Goal: Check status: Check status

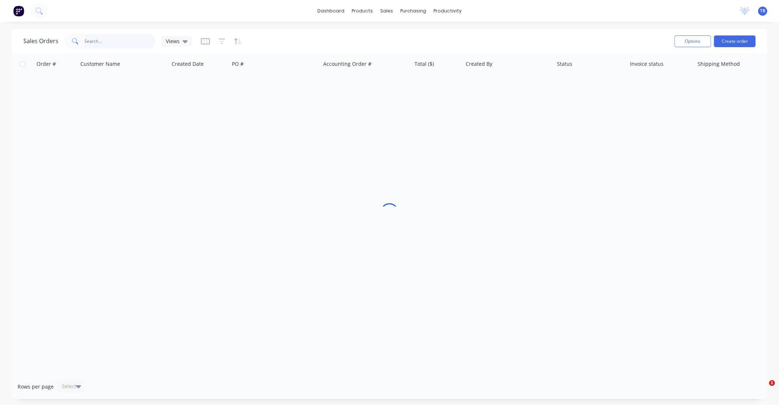
click at [106, 41] on input "text" at bounding box center [120, 41] width 71 height 15
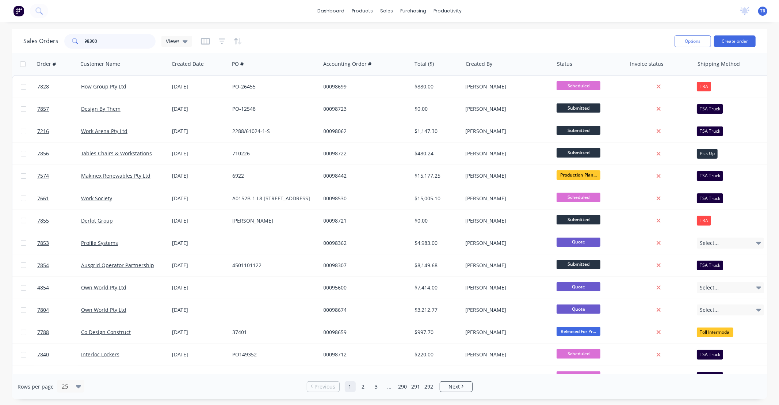
type input "98300"
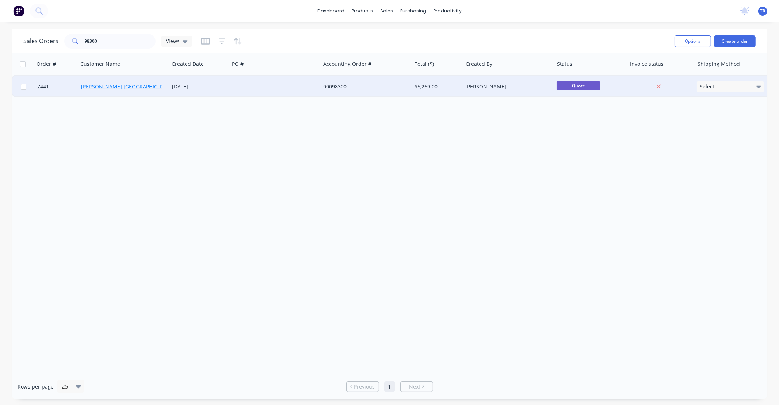
click at [114, 88] on link "[PERSON_NAME] [GEOGRAPHIC_DATA]" at bounding box center [127, 86] width 93 height 7
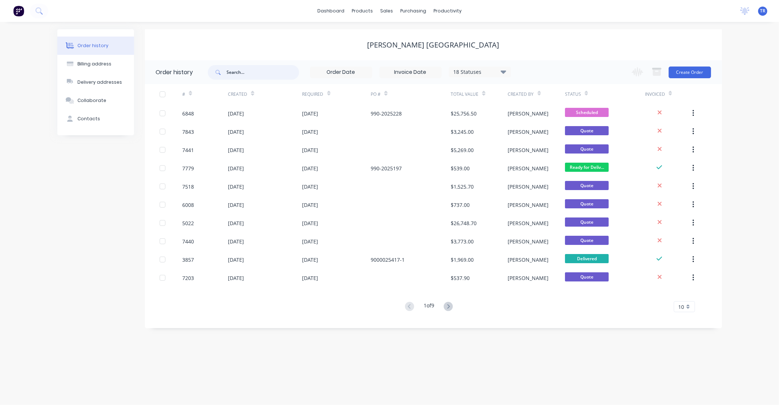
click at [260, 71] on input "text" at bounding box center [263, 72] width 72 height 15
type input "98300"
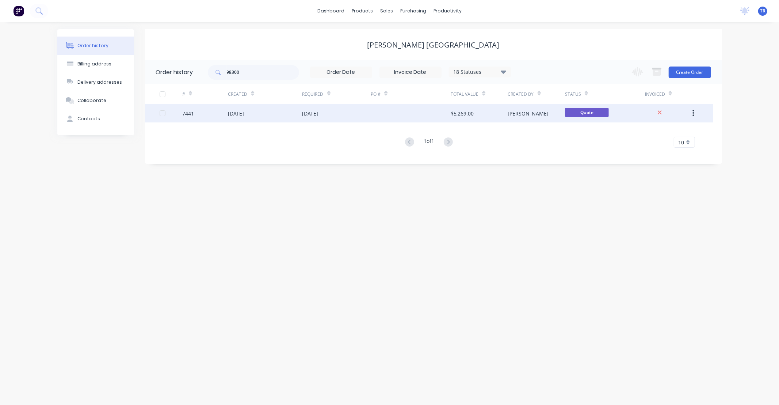
click at [244, 114] on div "[DATE]" at bounding box center [236, 114] width 16 height 8
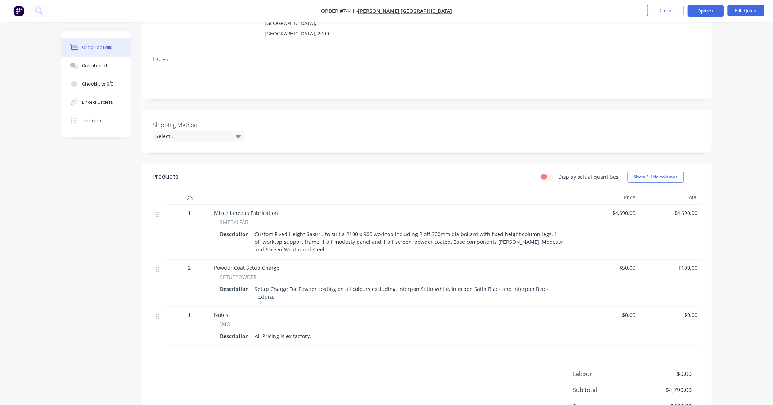
scroll to position [108, 0]
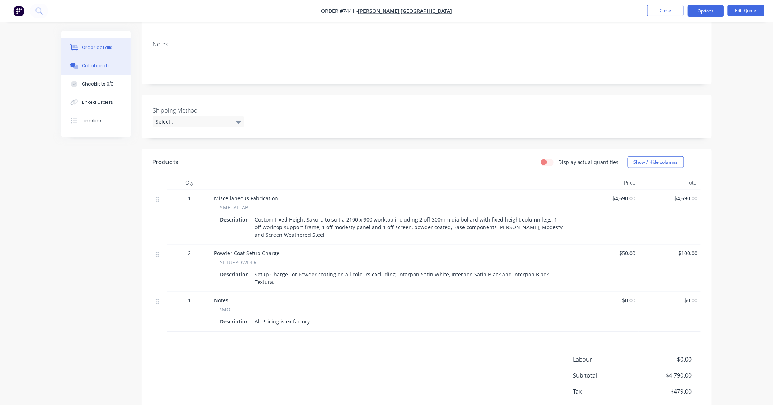
click at [104, 68] on div "Collaborate" at bounding box center [96, 65] width 29 height 7
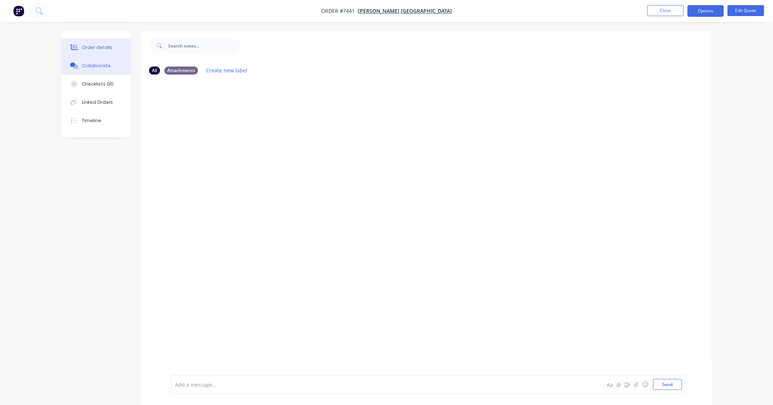
click at [94, 46] on div "Order details" at bounding box center [97, 47] width 31 height 7
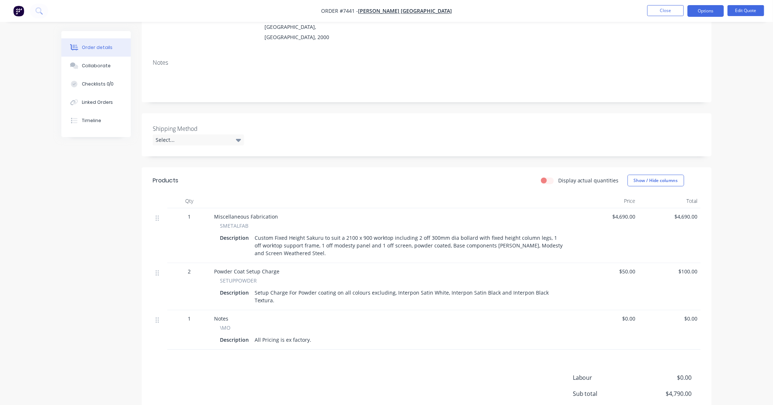
scroll to position [108, 0]
